Goal: Information Seeking & Learning: Learn about a topic

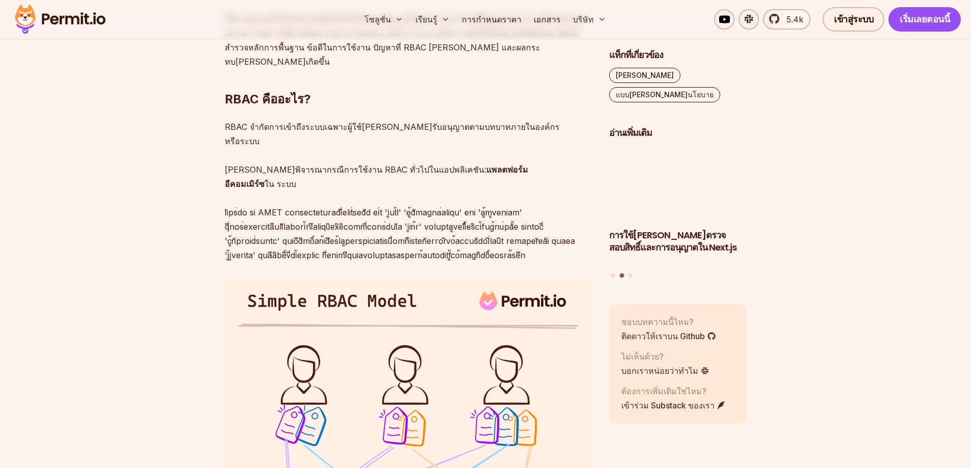
scroll to position [713, 0]
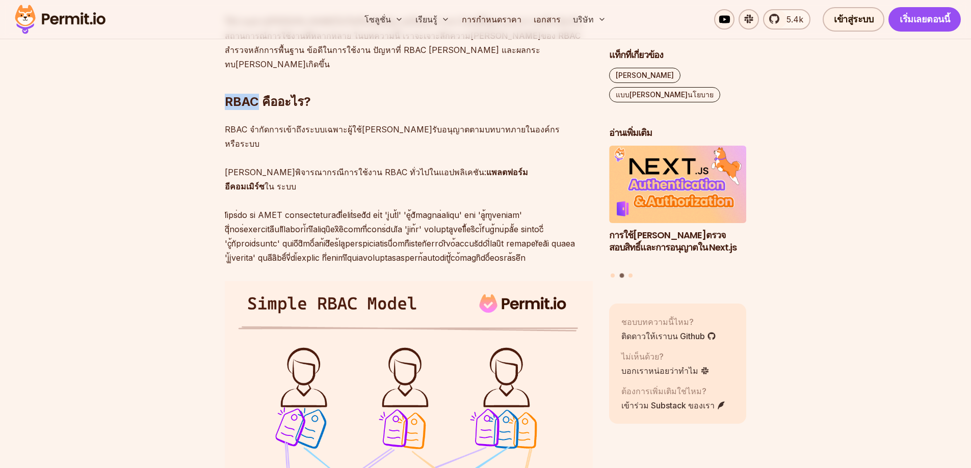
drag, startPoint x: 222, startPoint y: 90, endPoint x: 259, endPoint y: 90, distance: 36.7
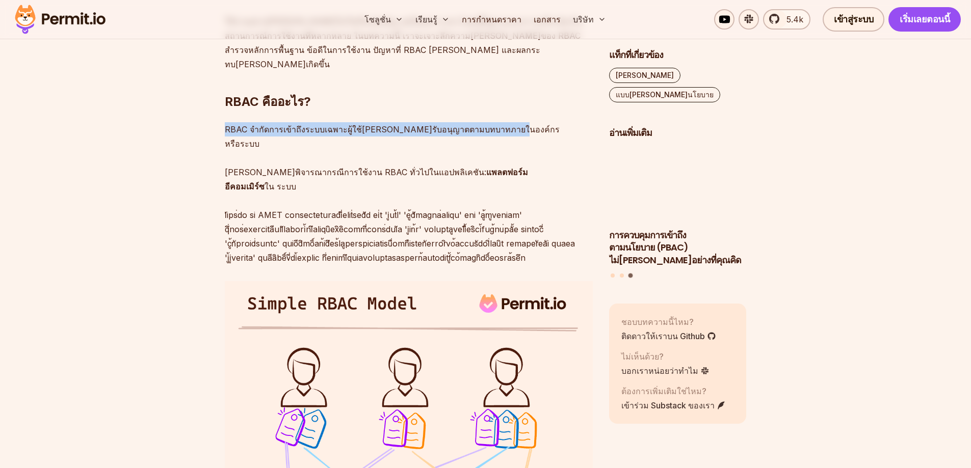
drag, startPoint x: 215, startPoint y: 122, endPoint x: 486, endPoint y: 114, distance: 270.7
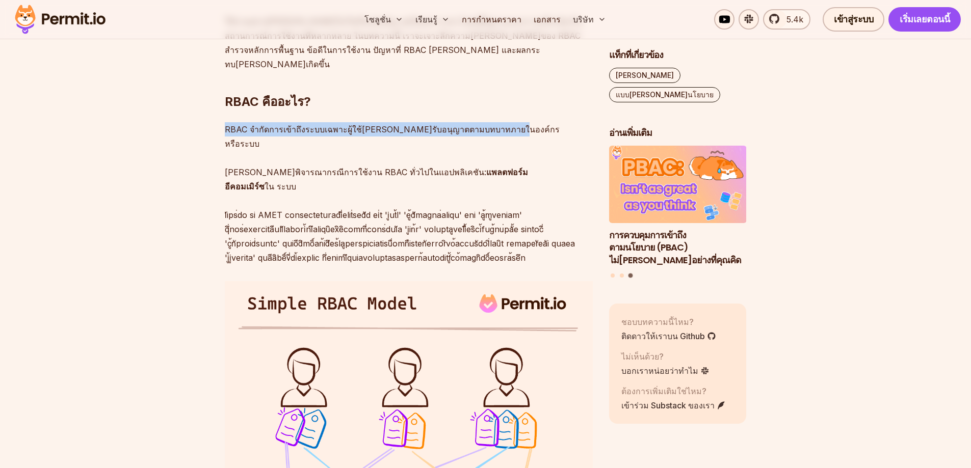
copy font "RBAC จำกัดการเข้าถึงระบบเฉพาะผู้ใช้[PERSON_NAME]รับอนุญาตตามบทบาทภายในองค์กร"
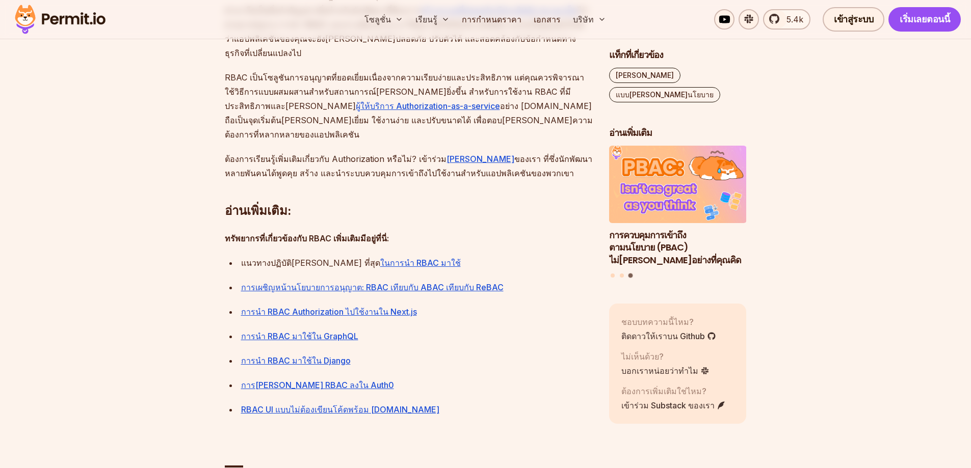
scroll to position [3618, 0]
